Goal: Task Accomplishment & Management: Complete application form

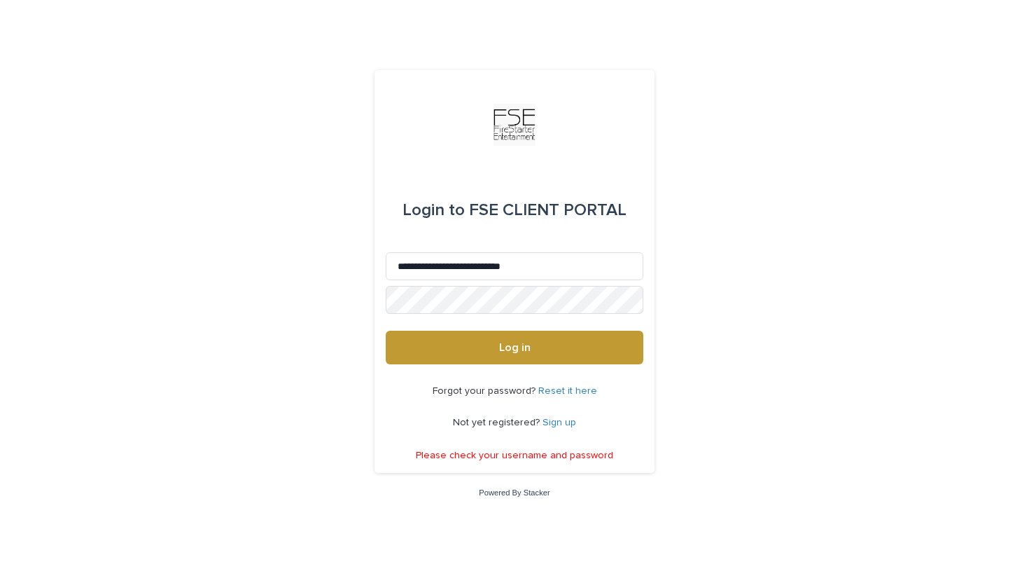
click at [386, 330] on button "Log in" at bounding box center [515, 347] width 258 height 34
click at [544, 391] on link "Reset it here" at bounding box center [567, 391] width 59 height 10
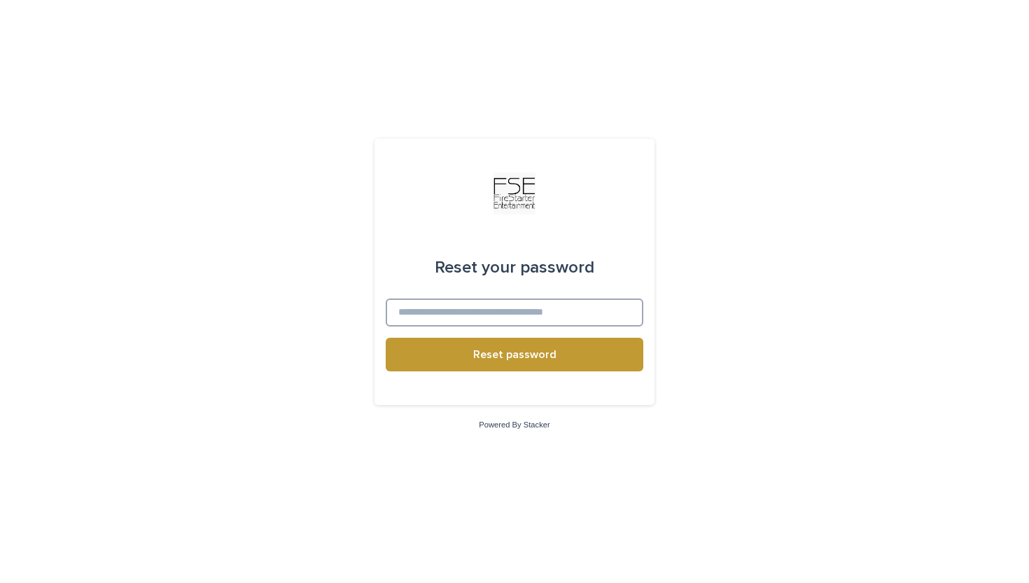
click at [442, 305] on input at bounding box center [515, 312] width 258 height 28
type input "**********"
click at [386, 337] on button "Reset password" at bounding box center [515, 354] width 258 height 34
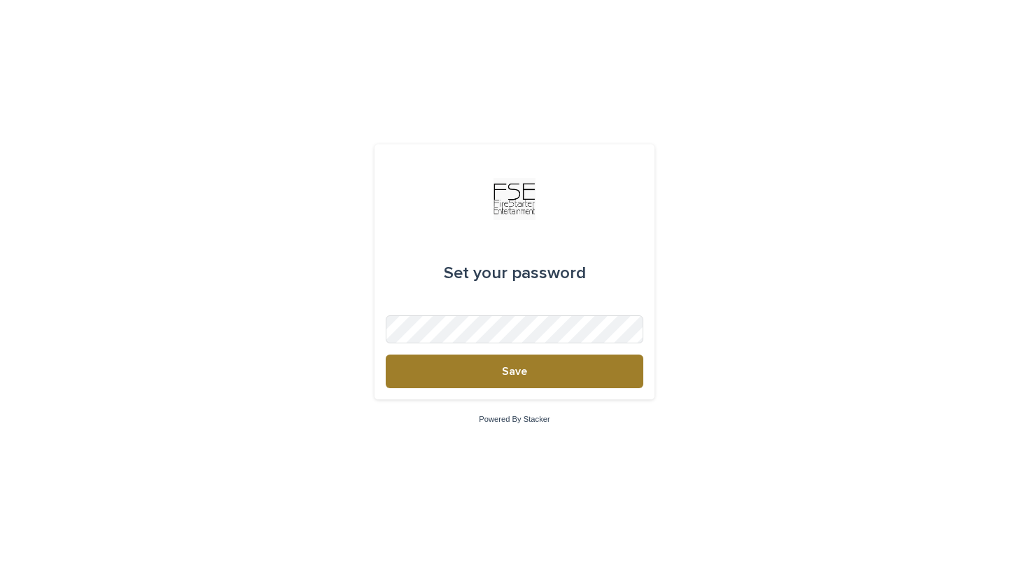
click at [573, 379] on button "Save" at bounding box center [515, 371] width 258 height 34
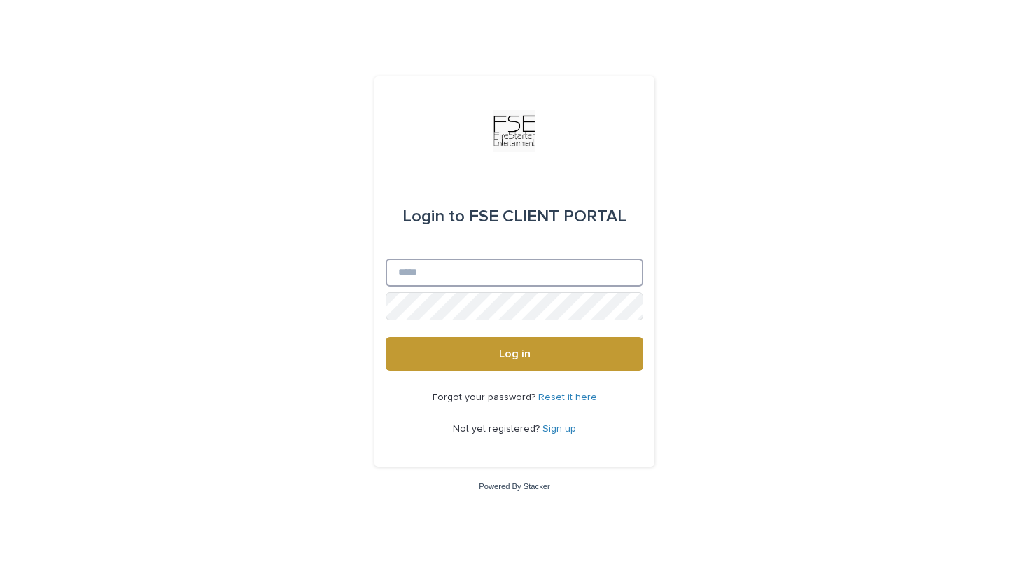
click at [442, 273] on input "Email" at bounding box center [515, 272] width 258 height 28
type input "**********"
click at [386, 337] on button "Log in" at bounding box center [515, 354] width 258 height 34
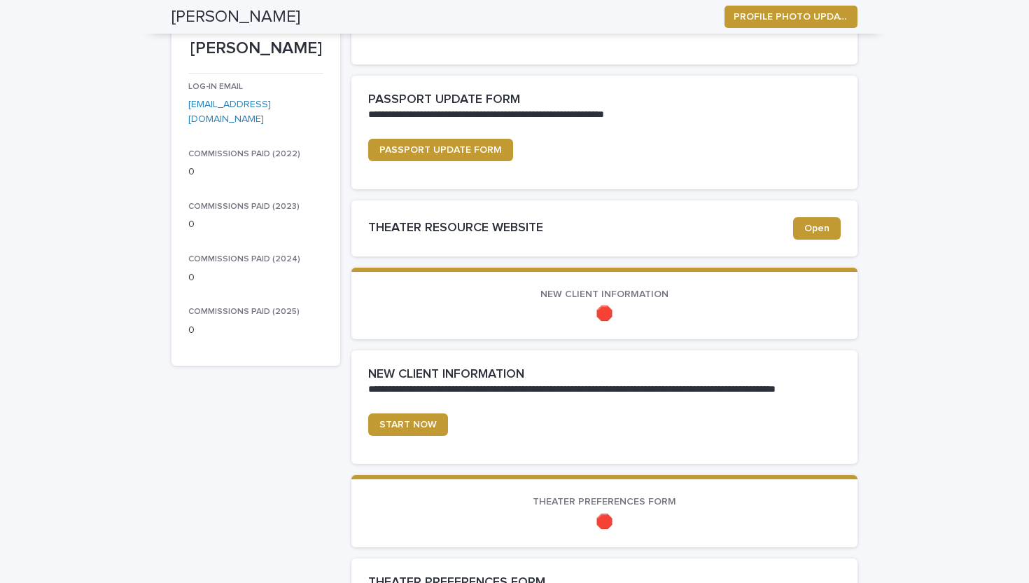
scroll to position [203, 0]
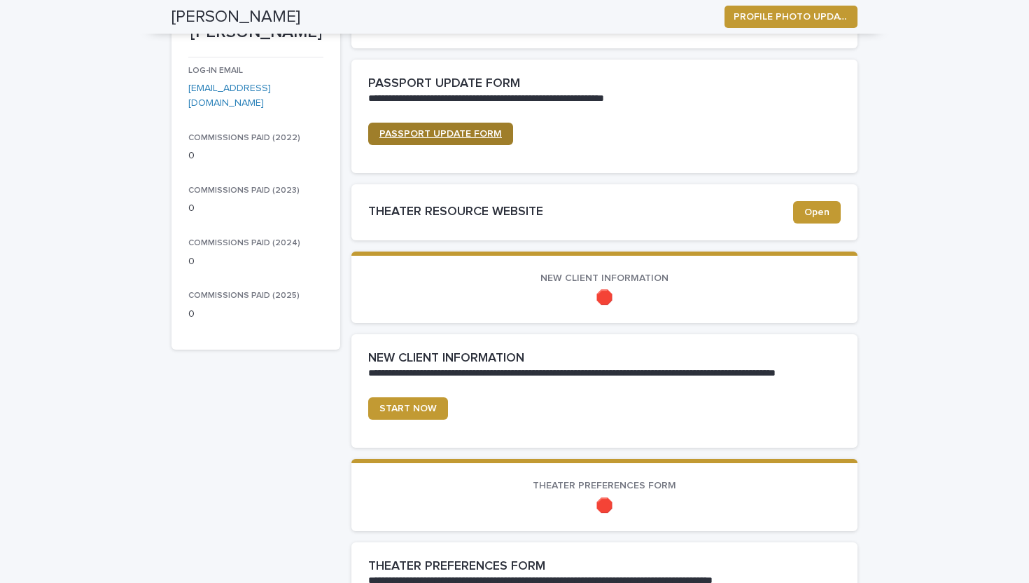
click at [447, 129] on span "PASSPORT UPDATE FORM" at bounding box center [440, 134] width 123 height 10
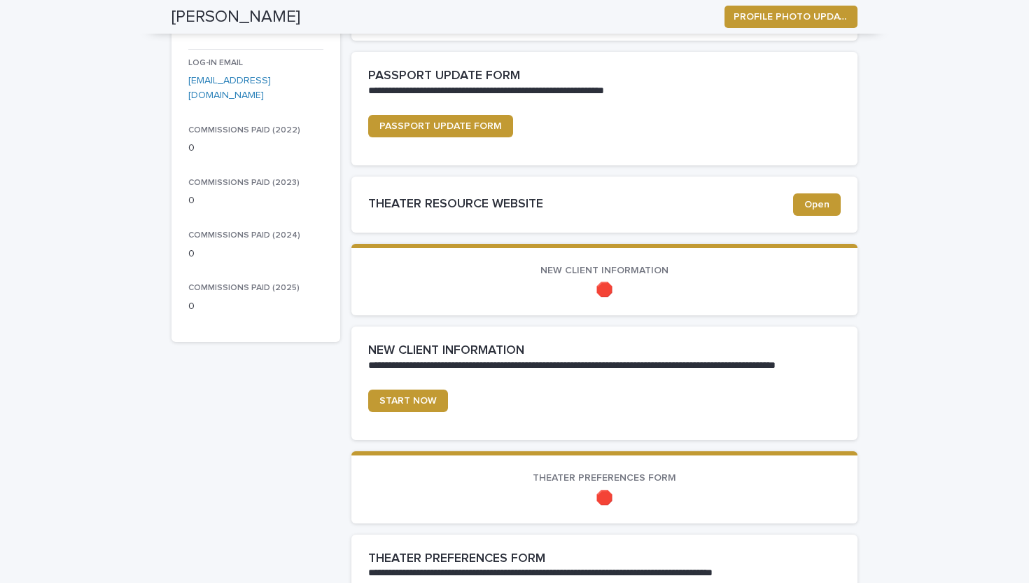
click at [604, 287] on p "🛑" at bounding box center [604, 289] width 473 height 17
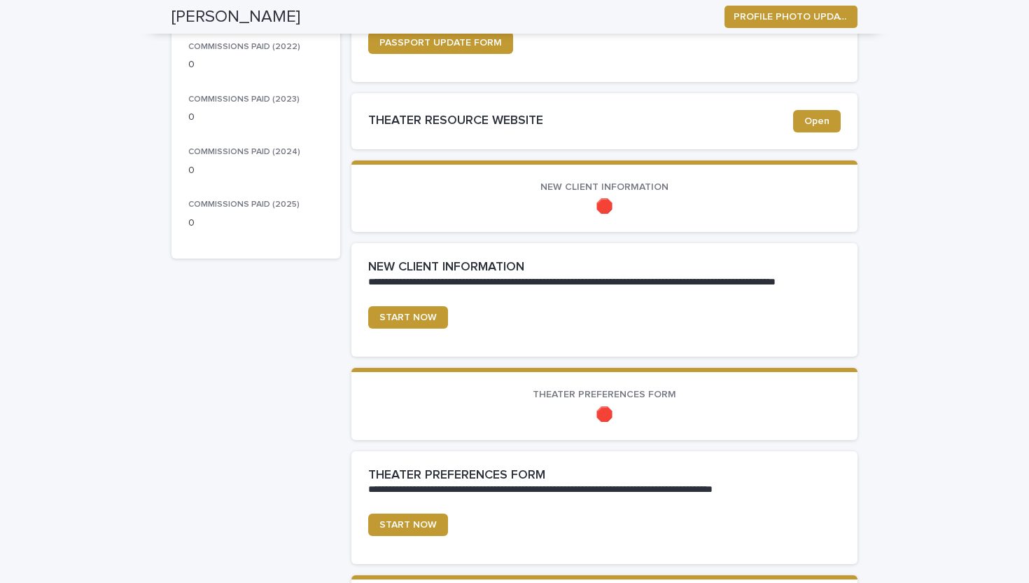
scroll to position [323, 0]
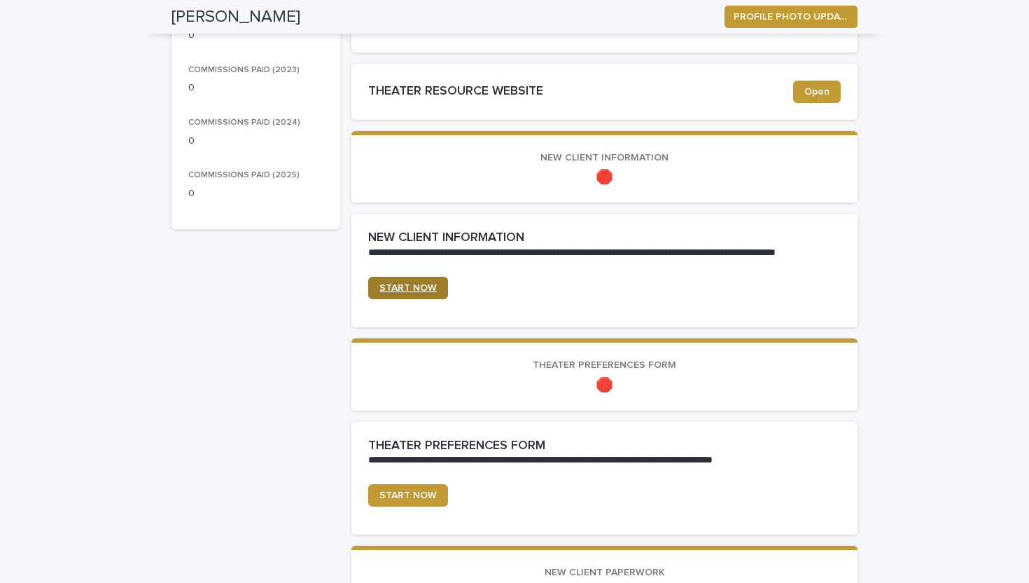
click at [406, 287] on span "START NOW" at bounding box center [407, 288] width 57 height 10
